Goal: Task Accomplishment & Management: Use online tool/utility

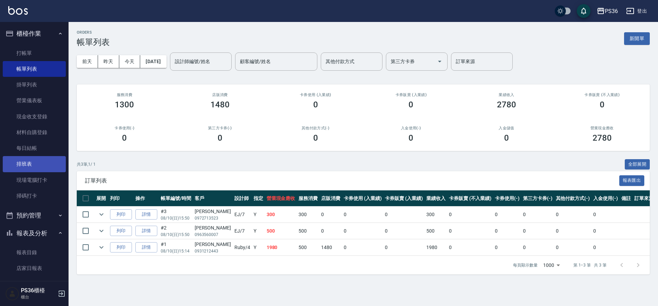
click at [28, 162] on link "排班表" at bounding box center [34, 164] width 63 height 16
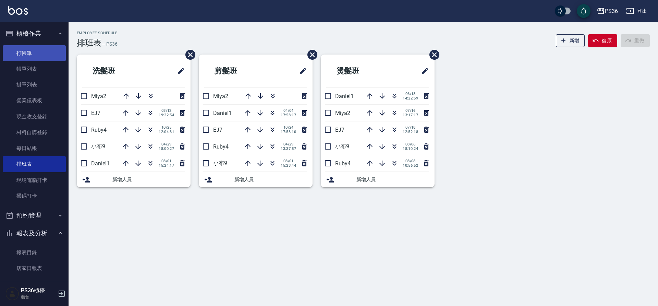
click at [35, 48] on link "打帳單" at bounding box center [34, 53] width 63 height 16
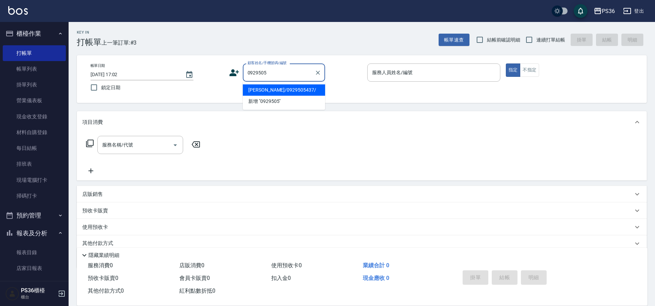
click at [288, 91] on li "[PERSON_NAME]/0929505437/" at bounding box center [284, 89] width 82 height 11
type input "[PERSON_NAME]/0929505437/"
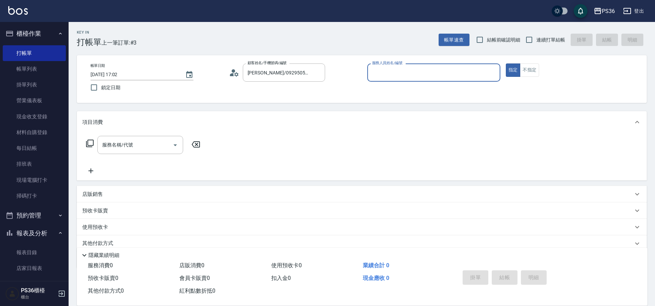
type input "EJ-7"
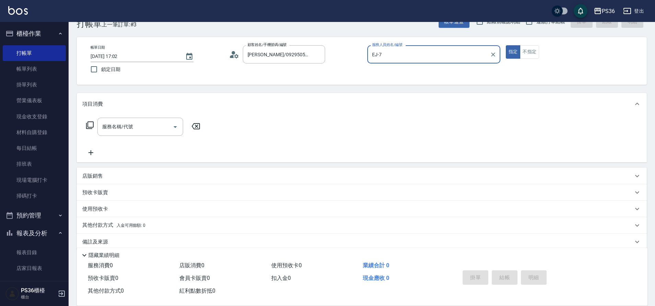
scroll to position [28, 0]
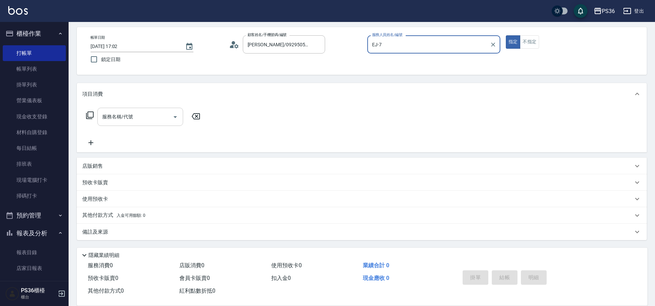
click at [127, 111] on input "服務名稱/代號" at bounding box center [134, 117] width 69 height 12
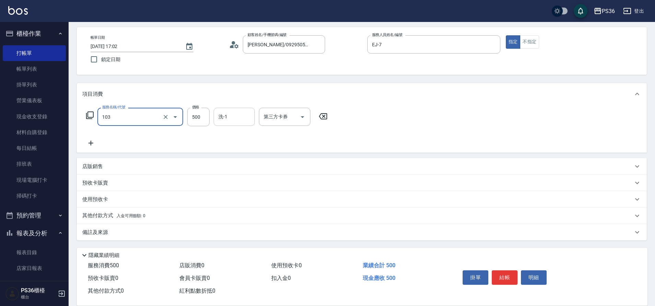
type input "B級洗剪(103)"
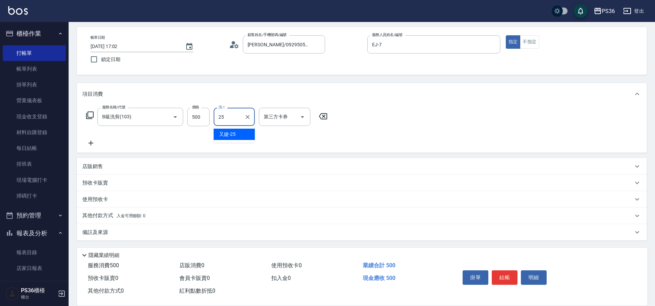
type input "又婕-25"
click at [507, 276] on button "結帳" at bounding box center [505, 277] width 26 height 14
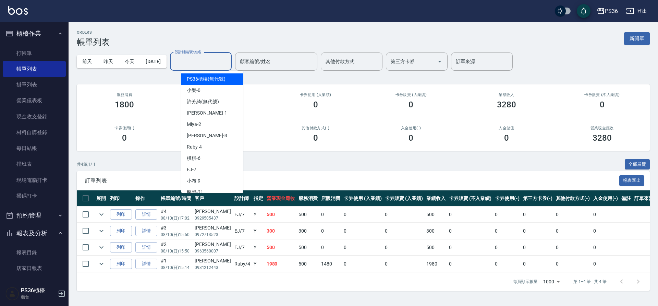
click at [205, 60] on input "設計師編號/姓名" at bounding box center [201, 62] width 56 height 12
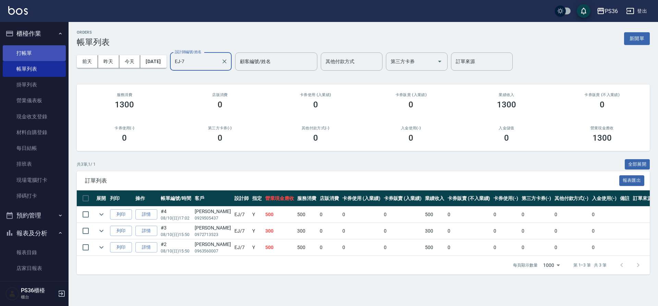
type input "EJ-7"
click at [33, 53] on link "打帳單" at bounding box center [34, 53] width 63 height 16
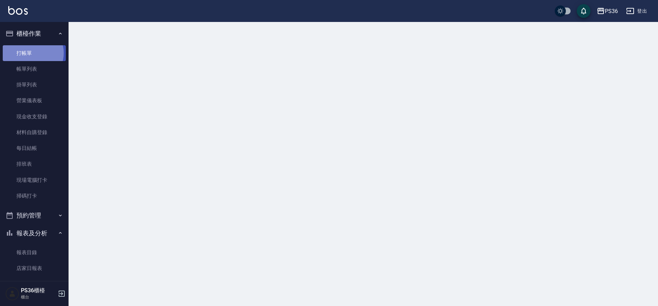
click at [33, 53] on link "打帳單" at bounding box center [34, 53] width 63 height 16
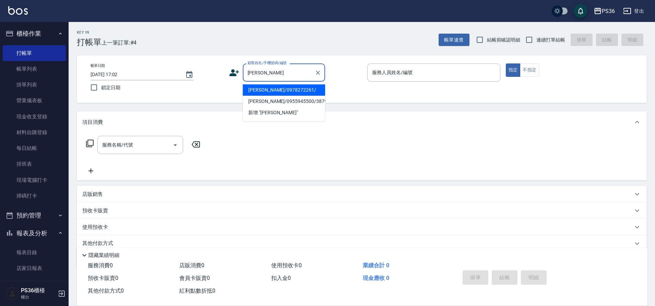
click at [262, 92] on li "[PERSON_NAME]/0978272261/" at bounding box center [284, 89] width 82 height 11
type input "[PERSON_NAME]/0978272261/"
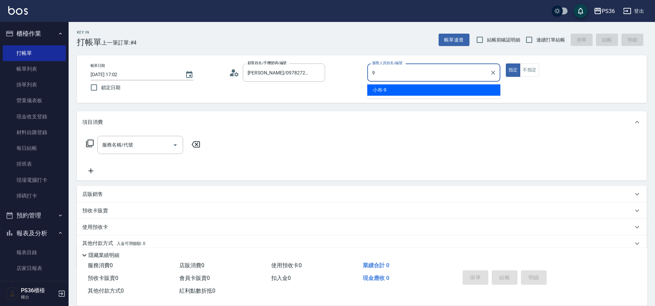
type input "小布-9"
type button "true"
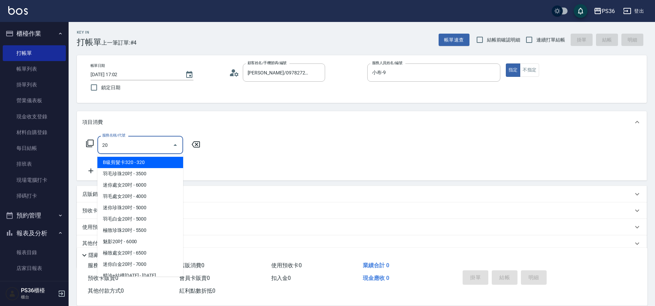
type input "2"
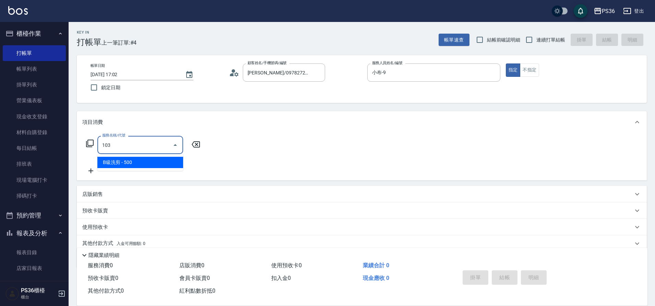
type input "B級洗剪(103)"
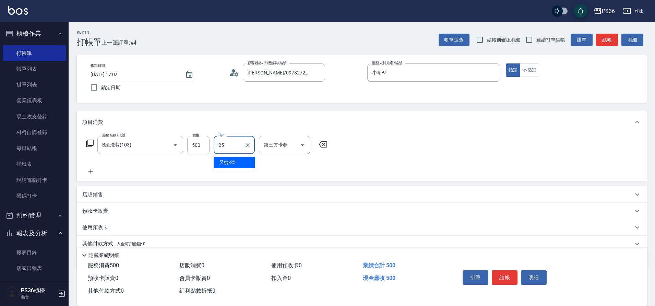
type input "又婕-25"
click at [95, 175] on icon at bounding box center [90, 171] width 17 height 8
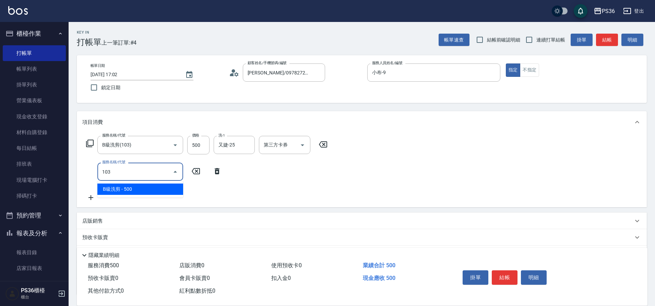
type input "B級洗剪(103)"
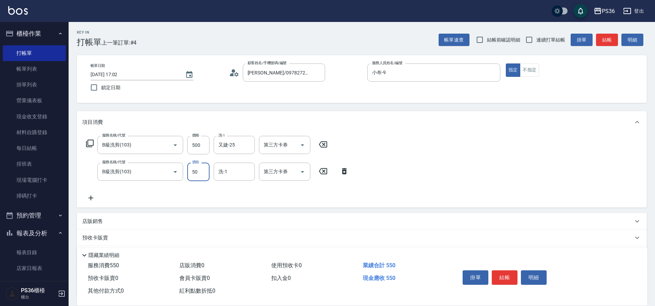
type input "500"
type input "酪梨-21"
click at [94, 201] on icon at bounding box center [90, 198] width 17 height 8
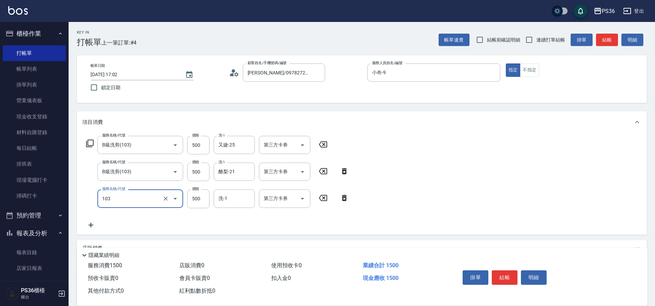
type input "B級洗剪(103)"
type input "600"
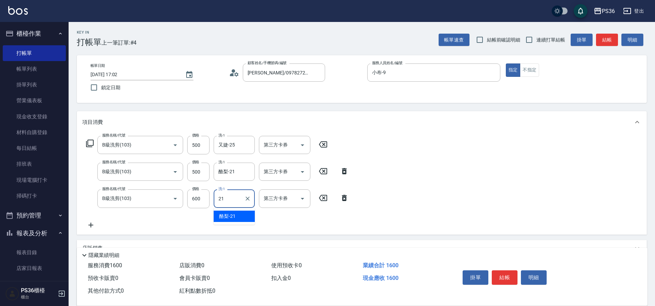
type input "酪梨-21"
click at [506, 272] on button "結帳" at bounding box center [505, 277] width 26 height 14
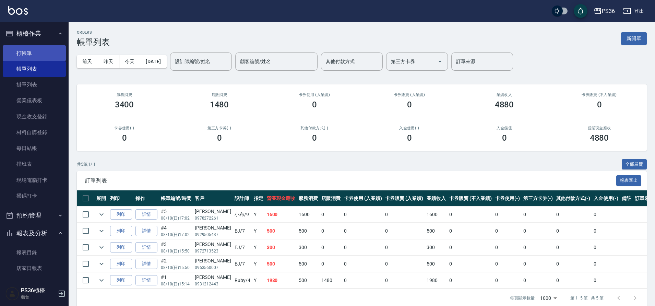
click at [35, 52] on link "打帳單" at bounding box center [34, 53] width 63 height 16
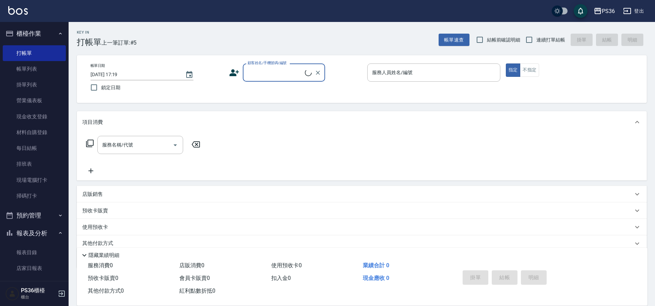
click at [287, 72] on input "顧客姓名/手機號碼/編號" at bounding box center [275, 73] width 59 height 12
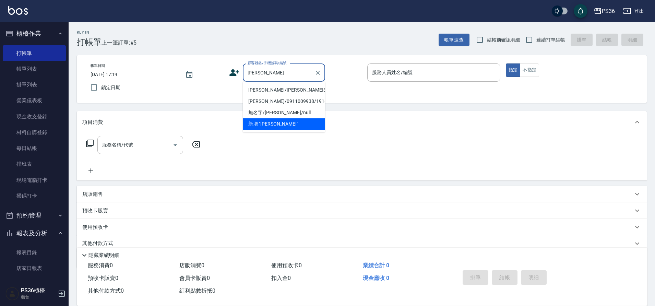
click at [283, 91] on li "[PERSON_NAME]/[PERSON_NAME]3736/3736" at bounding box center [284, 89] width 82 height 11
type input "[PERSON_NAME]/[PERSON_NAME]3736/3736"
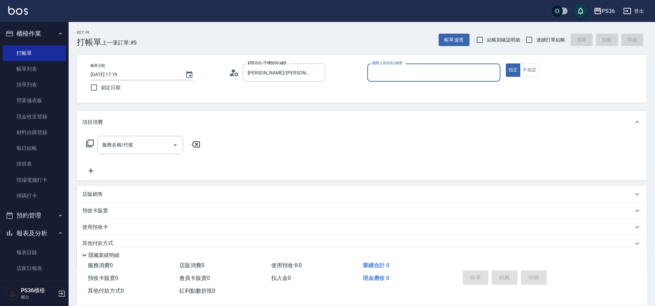
type input "小布-9"
click at [132, 146] on div "服務名稱/代號 服務名稱/代號" at bounding box center [140, 145] width 86 height 18
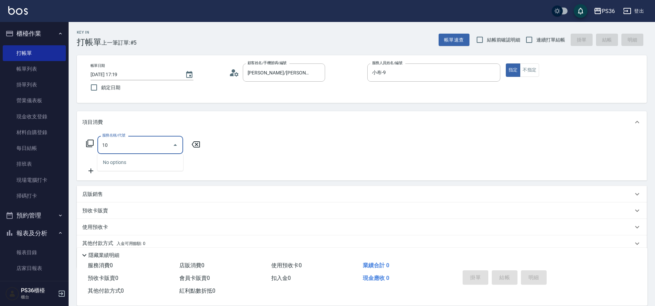
type input "1"
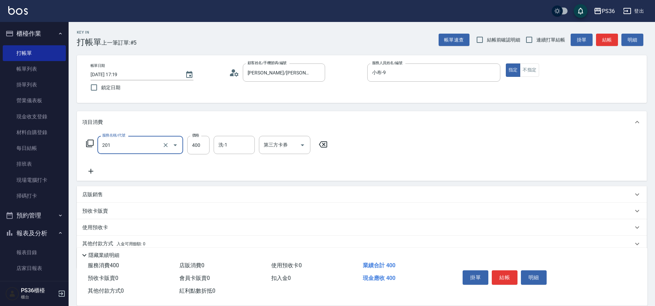
type input "C級洗剪(201)"
type input "300"
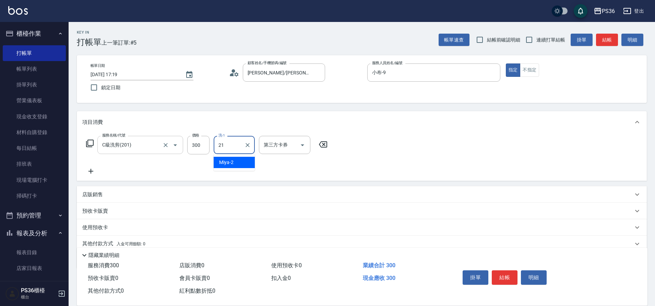
type input "酪梨-21"
click at [510, 274] on button "結帳" at bounding box center [505, 277] width 26 height 14
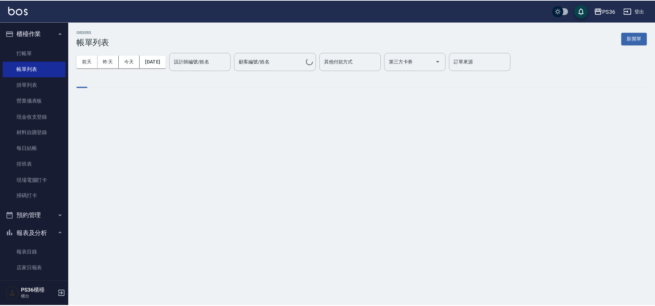
scroll to position [220, 0]
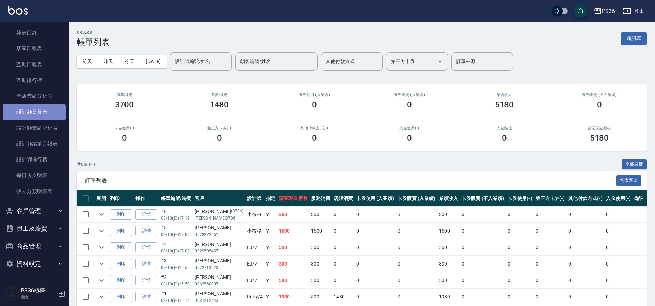
click at [34, 114] on link "設計師日報表" at bounding box center [34, 112] width 63 height 16
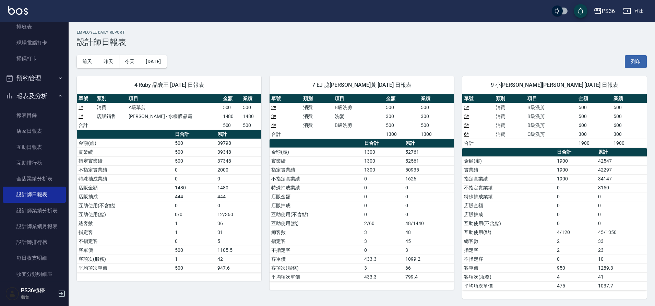
scroll to position [1, 0]
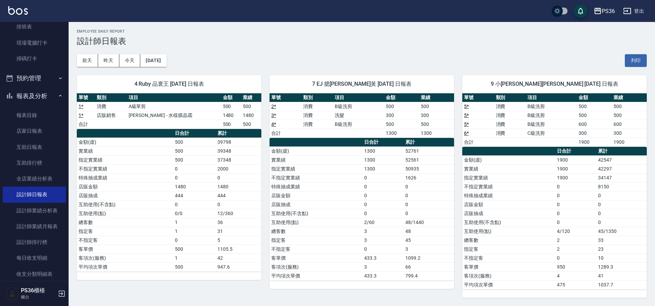
click at [601, 230] on td "45/1350" at bounding box center [621, 231] width 50 height 9
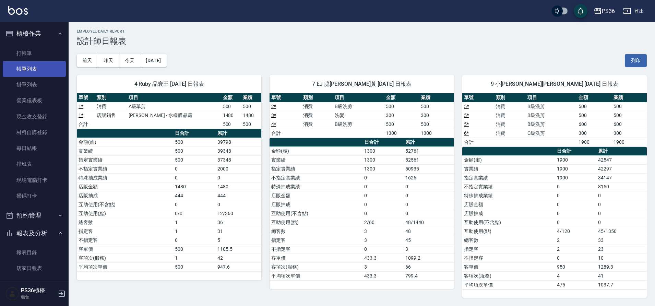
scroll to position [0, 0]
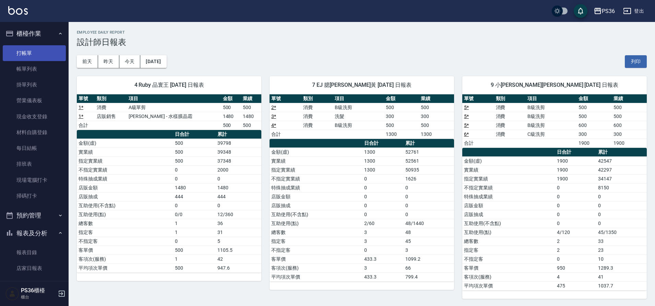
click at [32, 55] on link "打帳單" at bounding box center [34, 53] width 63 height 16
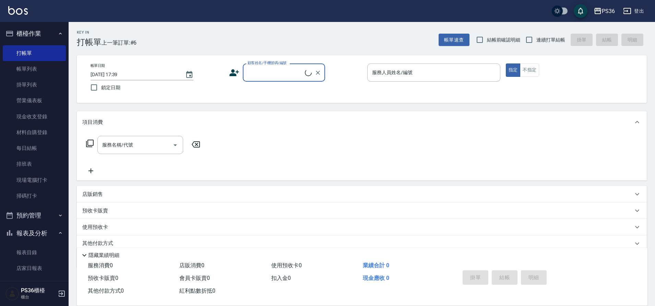
click at [263, 73] on input "顧客姓名/手機號碼/編號" at bounding box center [275, 73] width 59 height 12
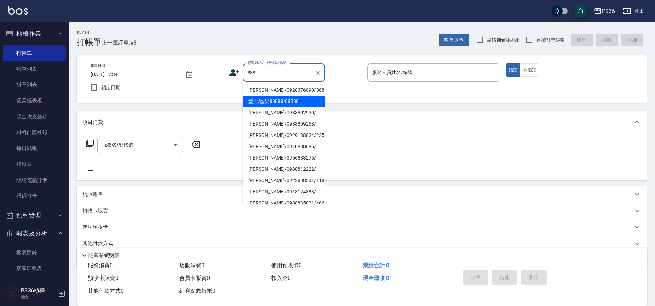
type input "型男/型男88888/88888"
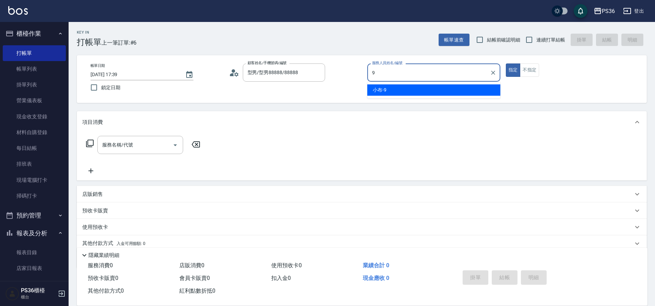
type input "小布-9"
type button "true"
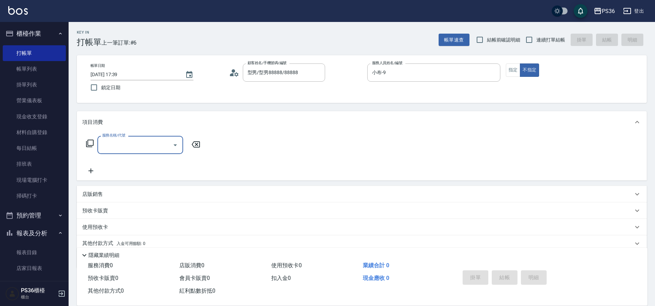
type input "1"
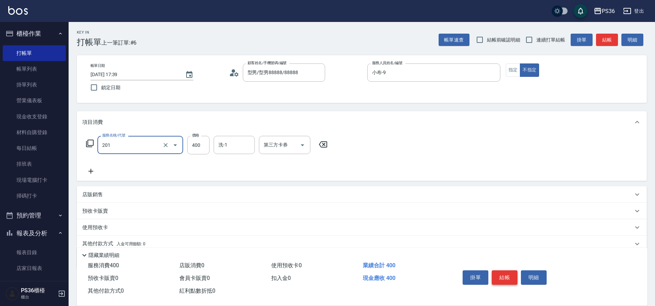
type input "C級洗剪(201)"
click at [500, 270] on button "結帳" at bounding box center [505, 277] width 26 height 14
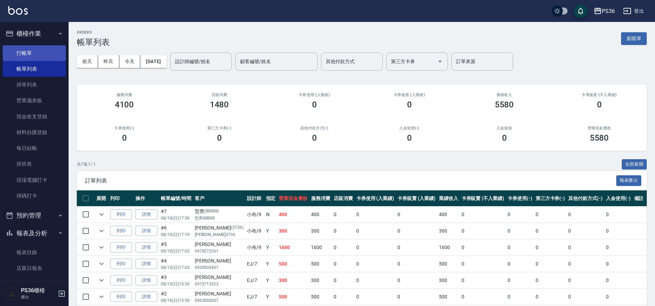
click at [32, 52] on link "打帳單" at bounding box center [34, 53] width 63 height 16
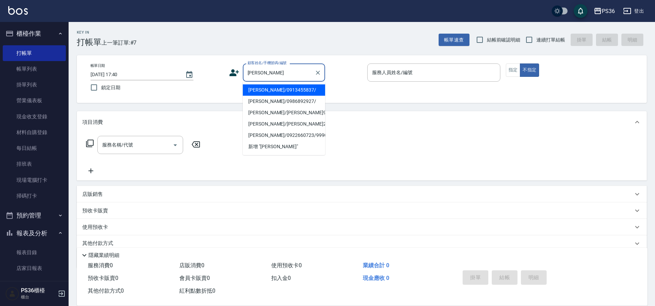
click at [264, 93] on li "[PERSON_NAME]/0913455837/" at bounding box center [284, 89] width 82 height 11
type input "[PERSON_NAME]/0913455837/"
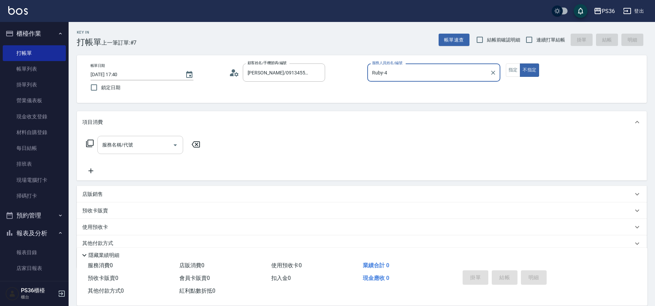
type input "Ruby-4"
click at [134, 146] on input "服務名稱/代號" at bounding box center [134, 145] width 69 height 12
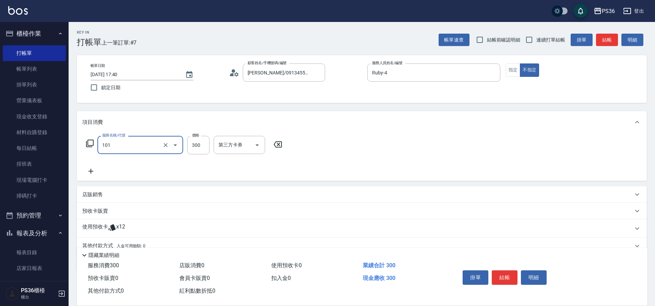
type input "洗髮(101)"
click at [507, 69] on button "指定" at bounding box center [513, 69] width 15 height 13
click at [235, 153] on div "[PERSON_NAME]-25 洗-1" at bounding box center [234, 145] width 41 height 18
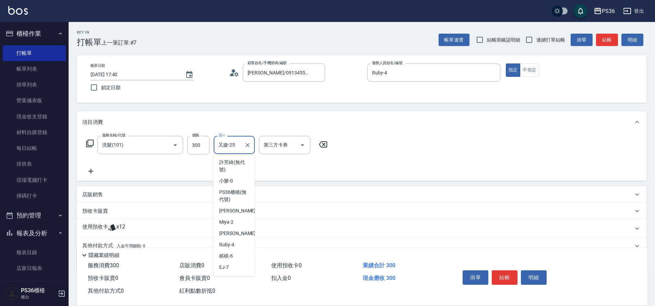
click at [235, 153] on div "[PERSON_NAME]-25 洗-1" at bounding box center [234, 145] width 41 height 18
click at [236, 149] on input "又婕-25" at bounding box center [229, 145] width 25 height 12
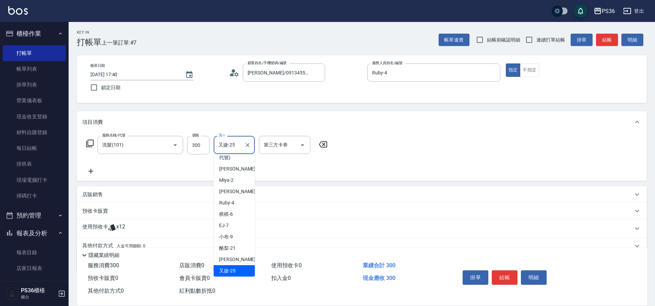
click at [236, 149] on input "又婕-25" at bounding box center [229, 145] width 25 height 12
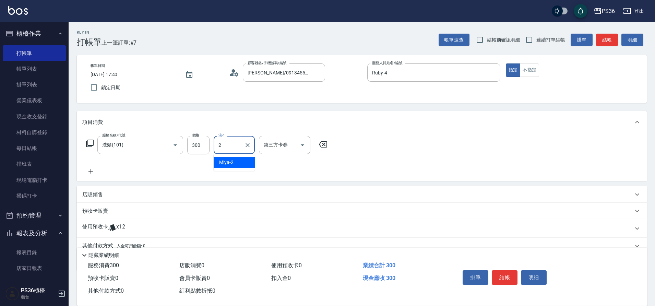
scroll to position [0, 0]
type input "酪梨-21"
click at [507, 275] on button "結帳" at bounding box center [505, 277] width 26 height 14
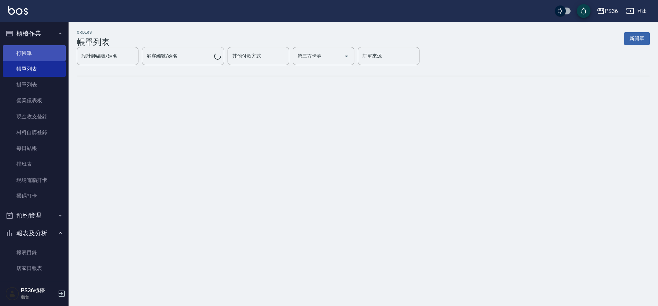
click at [28, 53] on link "打帳單" at bounding box center [34, 53] width 63 height 16
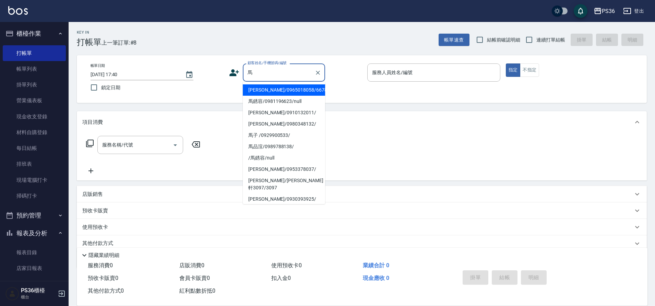
click at [275, 88] on li "[PERSON_NAME]/0965018058/667831" at bounding box center [284, 89] width 82 height 11
type input "[PERSON_NAME]/0965018058/667831"
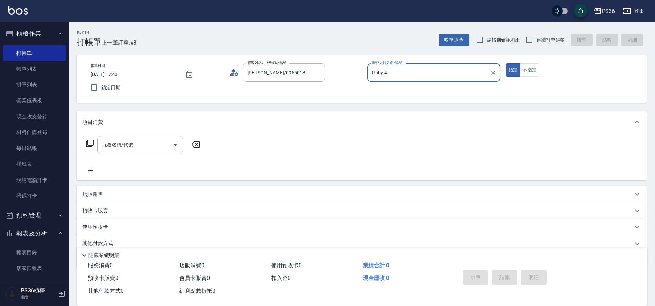
type input "Ruby-4"
click at [130, 145] on div "服務名稱/代號 服務名稱/代號" at bounding box center [140, 145] width 86 height 18
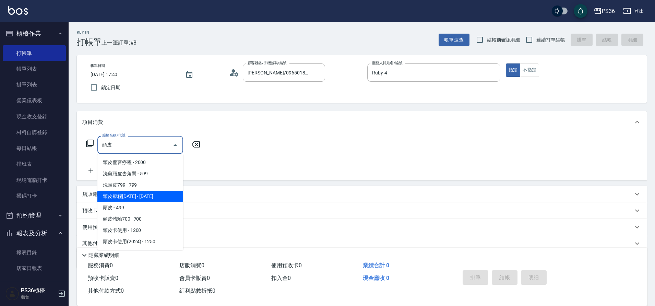
click at [150, 194] on span "頭皮療程[DATE] - [DATE]" at bounding box center [140, 196] width 86 height 11
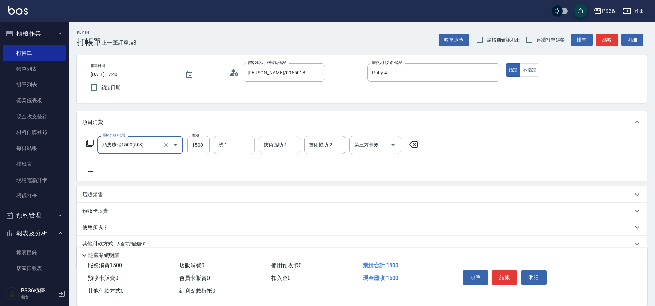
click at [253, 150] on div "洗-1" at bounding box center [234, 145] width 41 height 18
type input "頭皮療程1500(503)"
type input "酪梨-21"
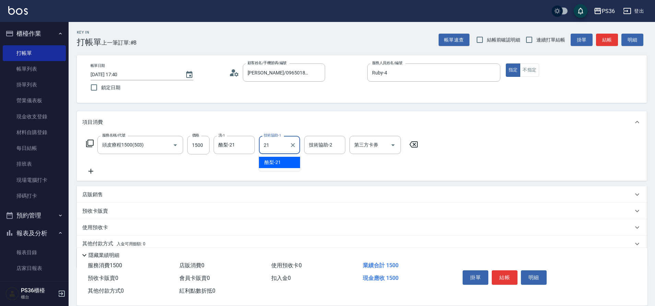
type input "酪梨-21"
click at [504, 273] on button "結帳" at bounding box center [505, 277] width 26 height 14
